Goal: Task Accomplishment & Management: Manage account settings

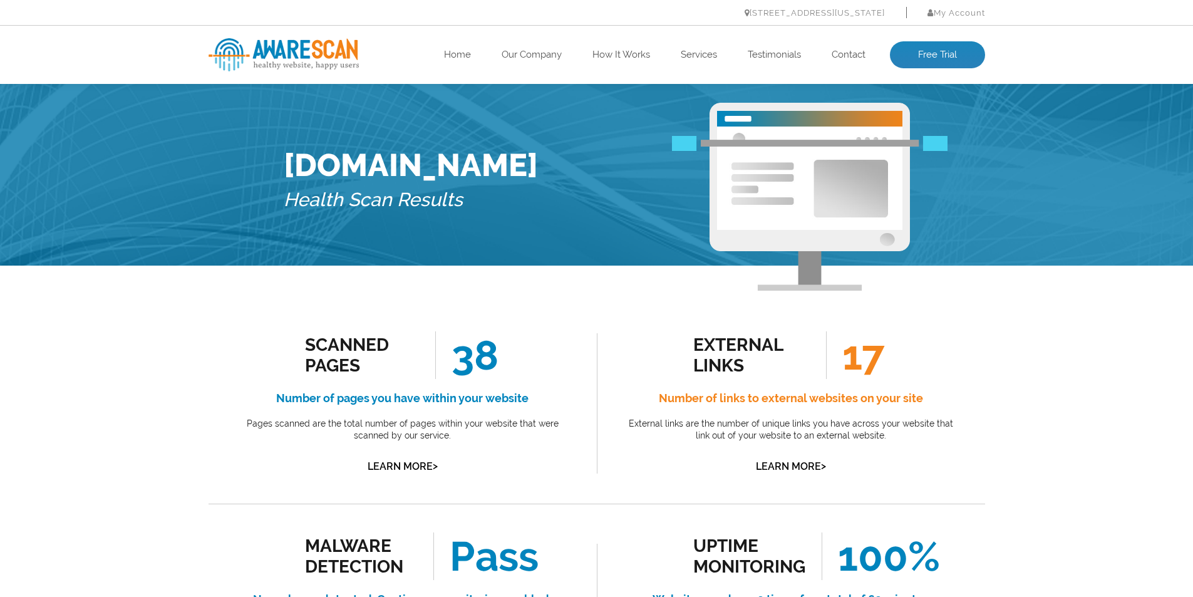
scroll to position [251, 0]
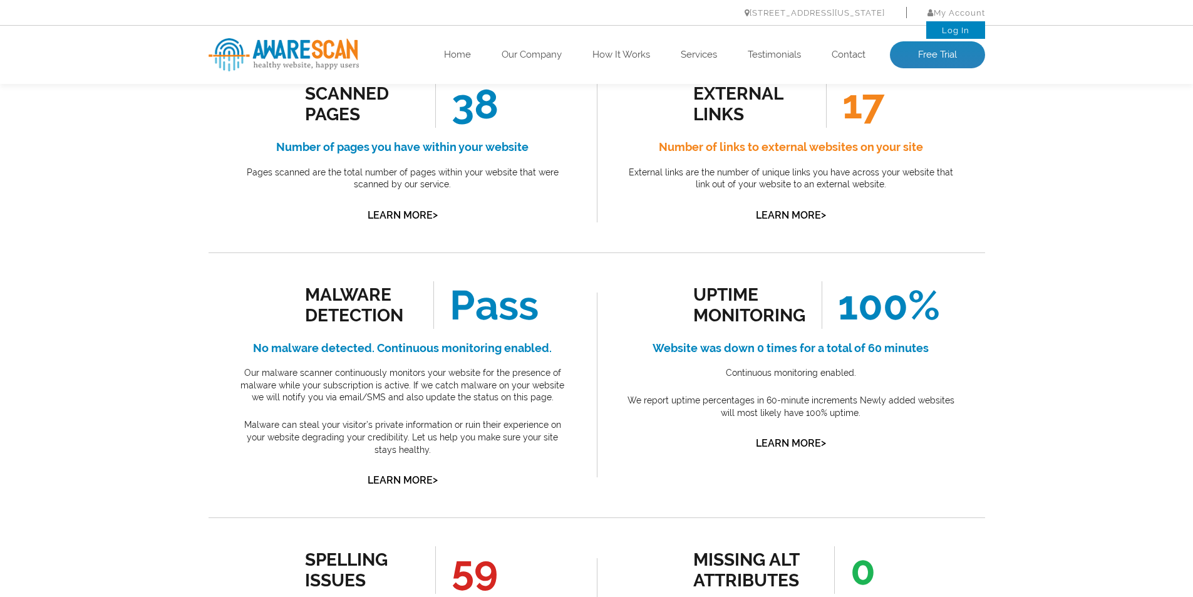
click at [948, 18] on li "My Account Log In" at bounding box center [945, 13] width 79 height 18
click at [947, 26] on link "Log In" at bounding box center [956, 30] width 28 height 9
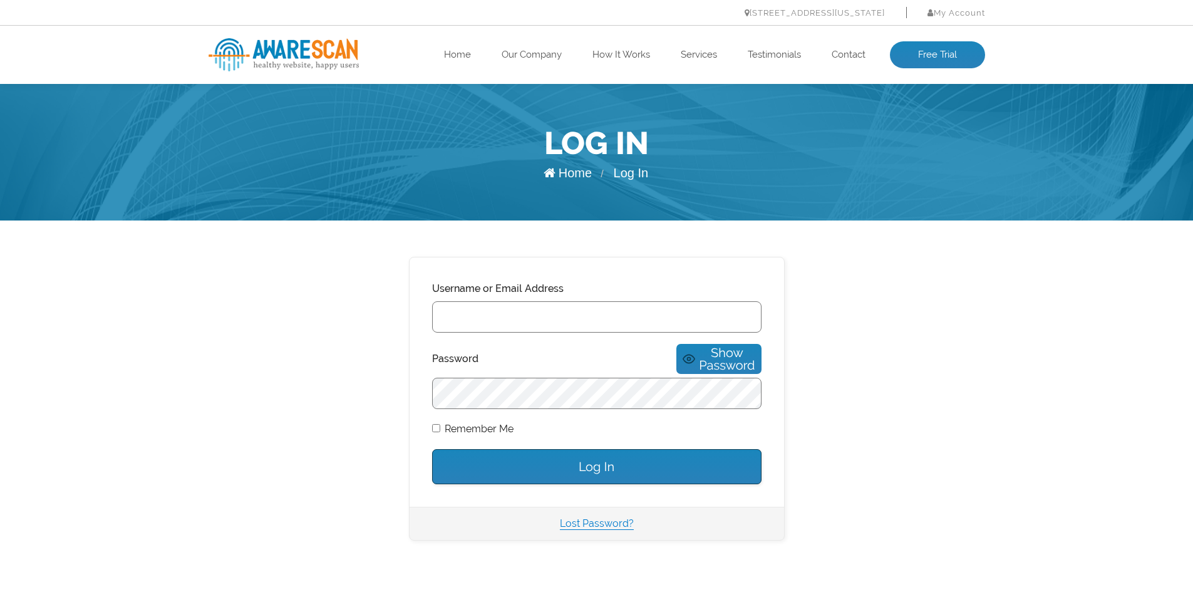
click at [537, 321] on input "Username or Email Address" at bounding box center [596, 316] width 329 height 31
click at [550, 316] on input "Username or Email Address" at bounding box center [596, 316] width 329 height 31
drag, startPoint x: 558, startPoint y: 320, endPoint x: 553, endPoint y: 315, distance: 7.1
click at [557, 319] on input "Username or Email Address" at bounding box center [596, 316] width 329 height 31
